Goal: Task Accomplishment & Management: Manage account settings

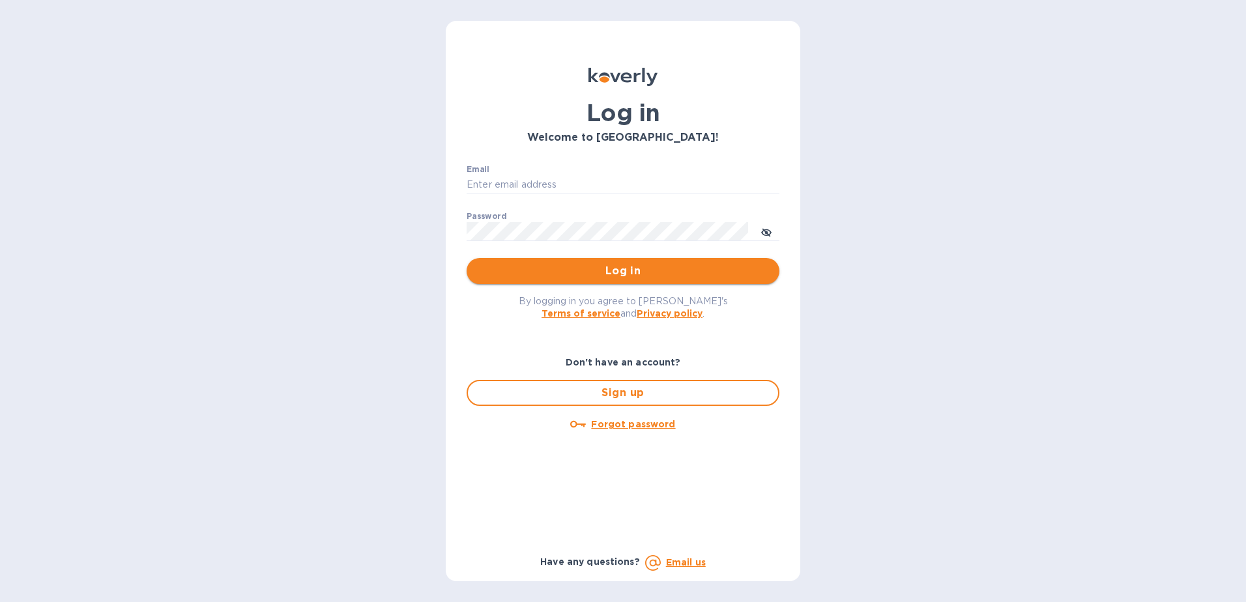
type input "[EMAIL_ADDRESS][DOMAIN_NAME]"
click at [634, 271] on span "Log in" at bounding box center [623, 271] width 292 height 16
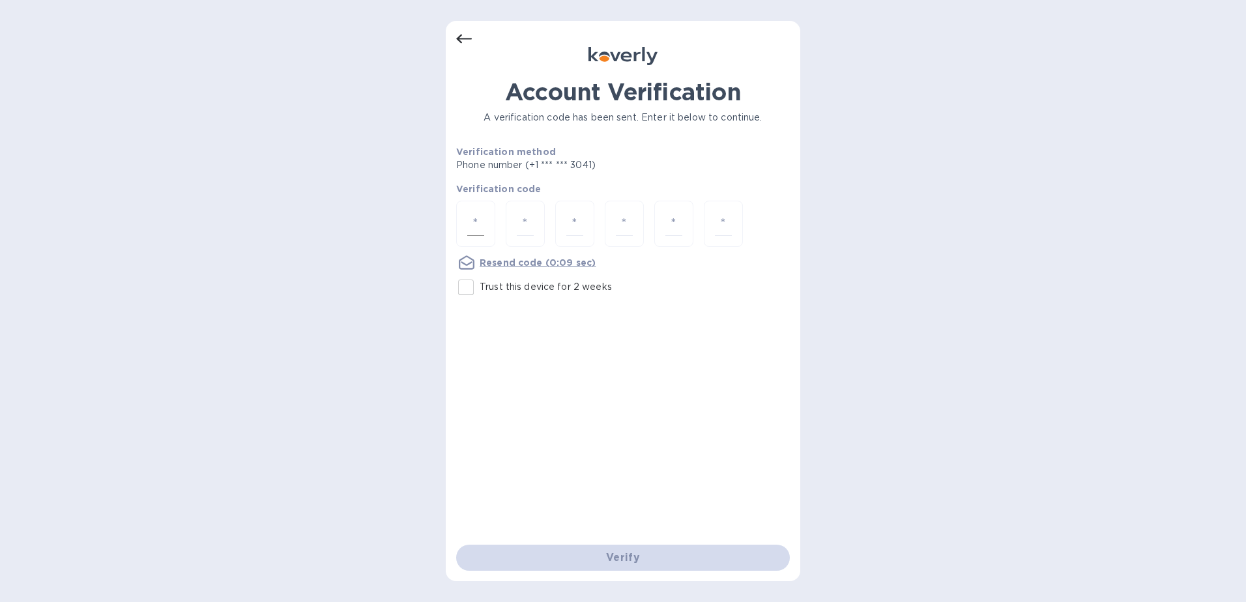
click at [465, 223] on div at bounding box center [475, 224] width 39 height 46
type input "9"
type input "1"
type input "9"
type input "7"
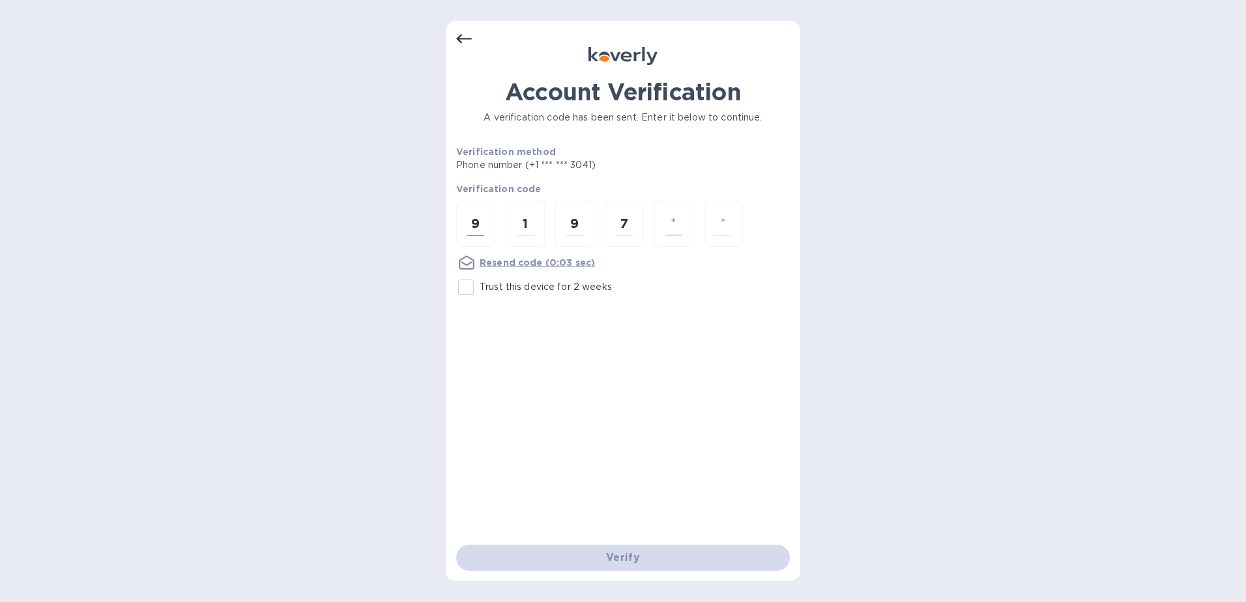
type input "5"
type input "3"
